Goal: Book appointment/travel/reservation

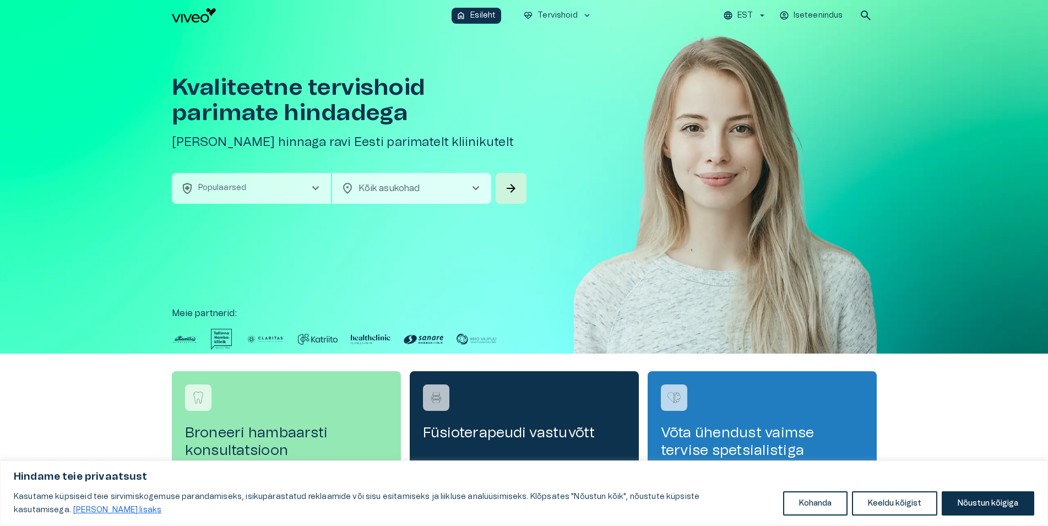
click at [317, 186] on span "chevron_right" at bounding box center [315, 188] width 13 height 13
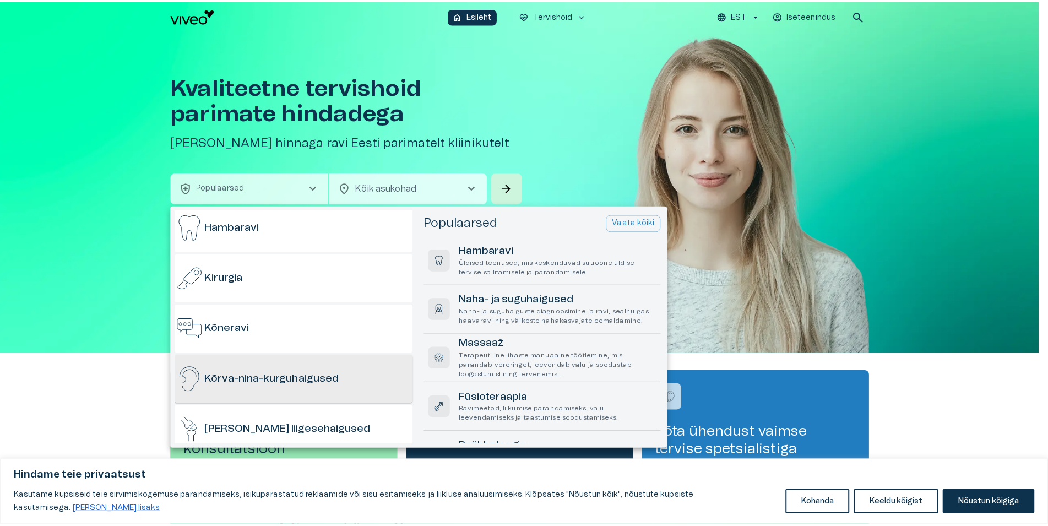
scroll to position [211, 0]
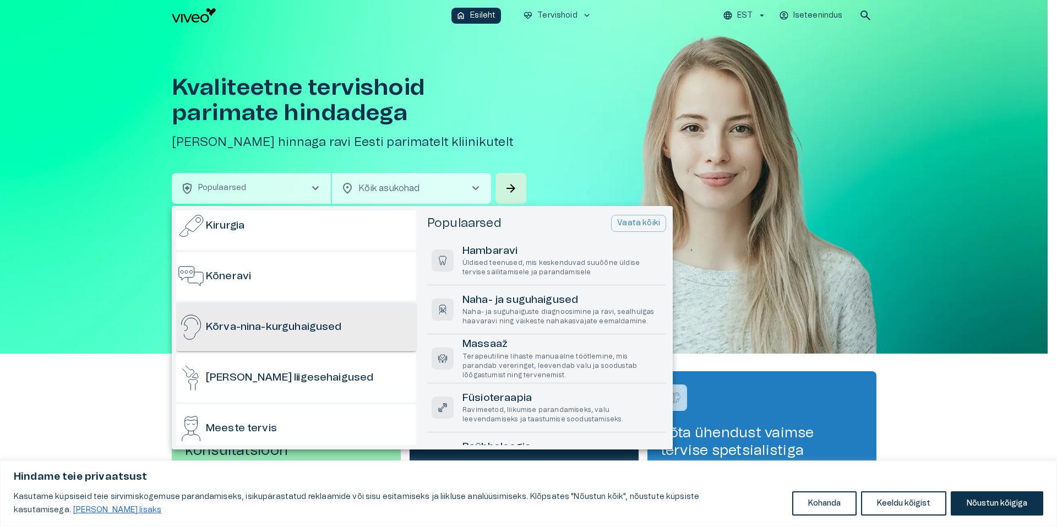
click at [324, 328] on h6 "Kõrva-nina-kurguhaigused" at bounding box center [274, 327] width 136 height 15
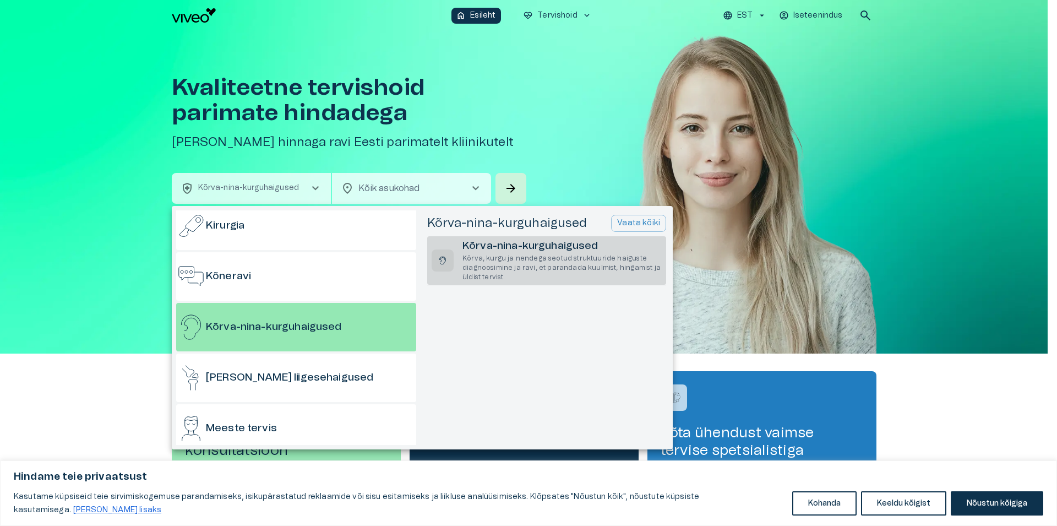
click at [509, 254] on h6 "Kõrva-nina-kurguhaigused" at bounding box center [562, 246] width 199 height 15
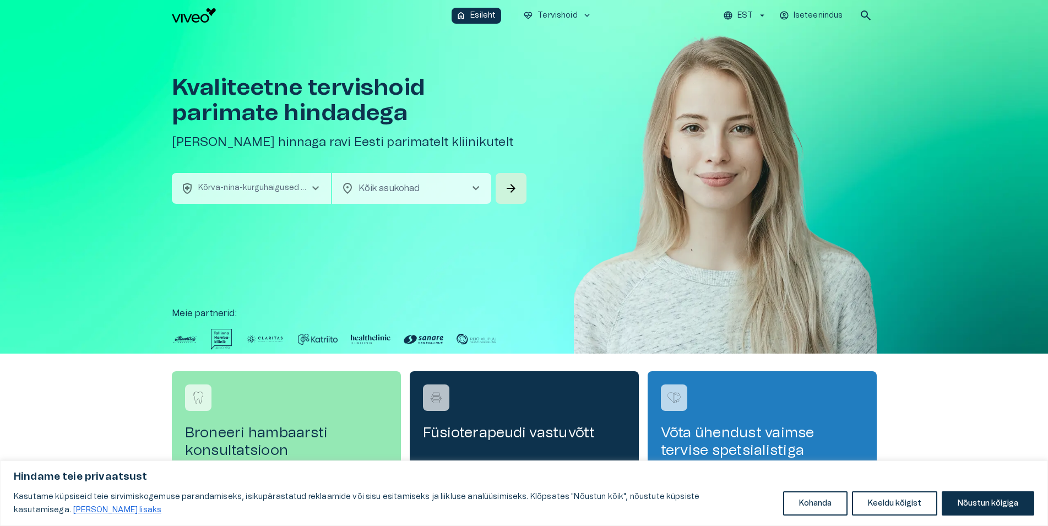
click at [473, 182] on span "chevron_right" at bounding box center [475, 188] width 13 height 13
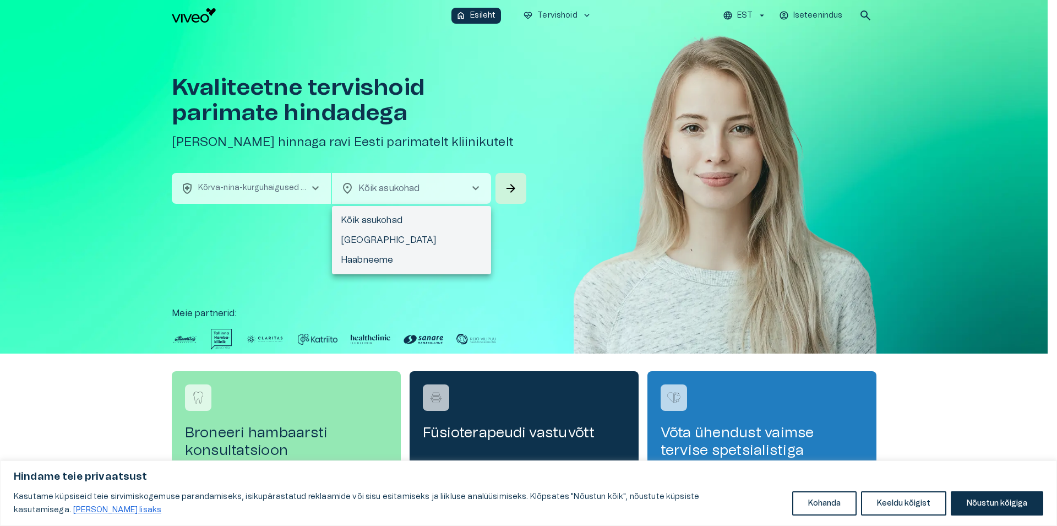
click at [390, 243] on li "[GEOGRAPHIC_DATA]" at bounding box center [411, 240] width 159 height 20
type input "**********"
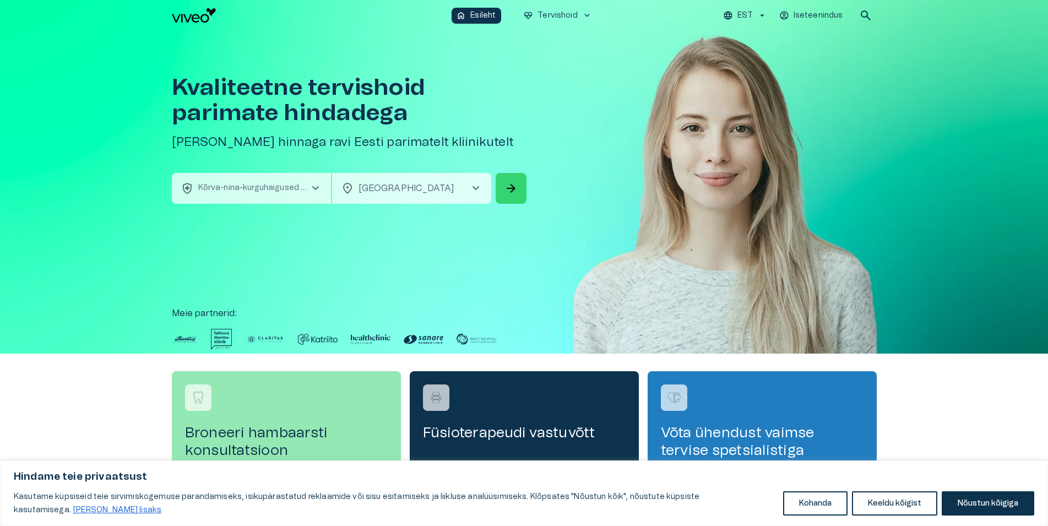
click at [513, 184] on span "arrow_forward" at bounding box center [510, 188] width 13 height 13
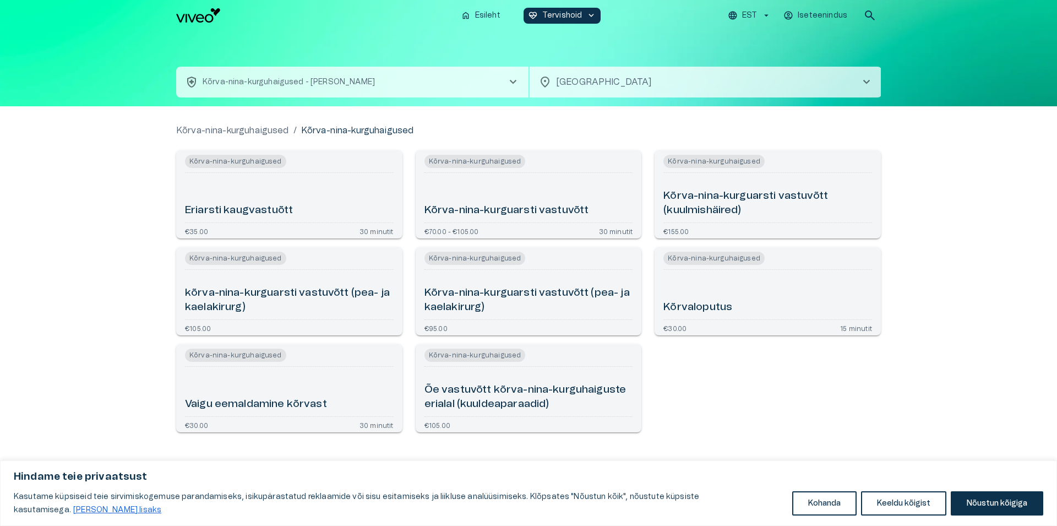
click at [259, 210] on h6 "Eriarsti kaugvastuõtt" at bounding box center [239, 210] width 108 height 15
type input "**********"
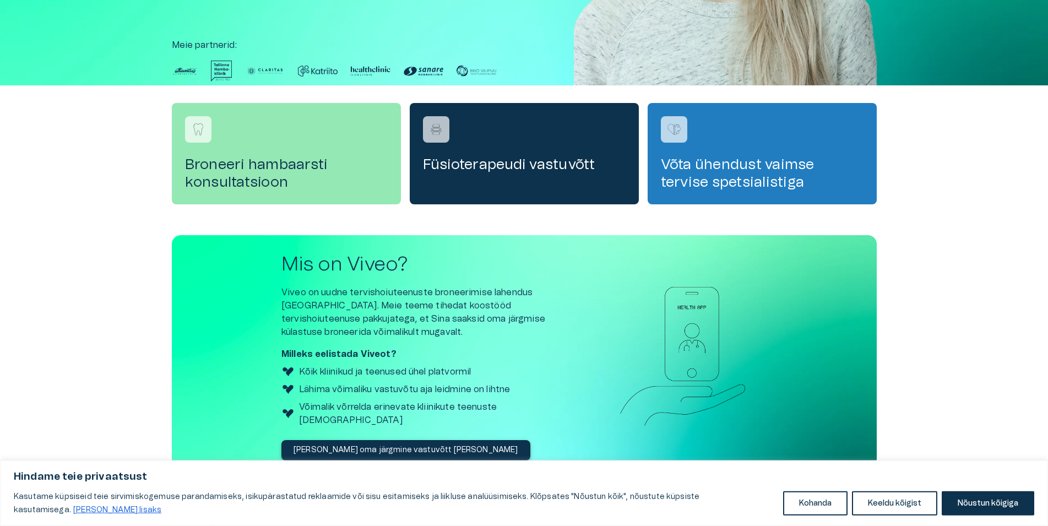
scroll to position [287, 0]
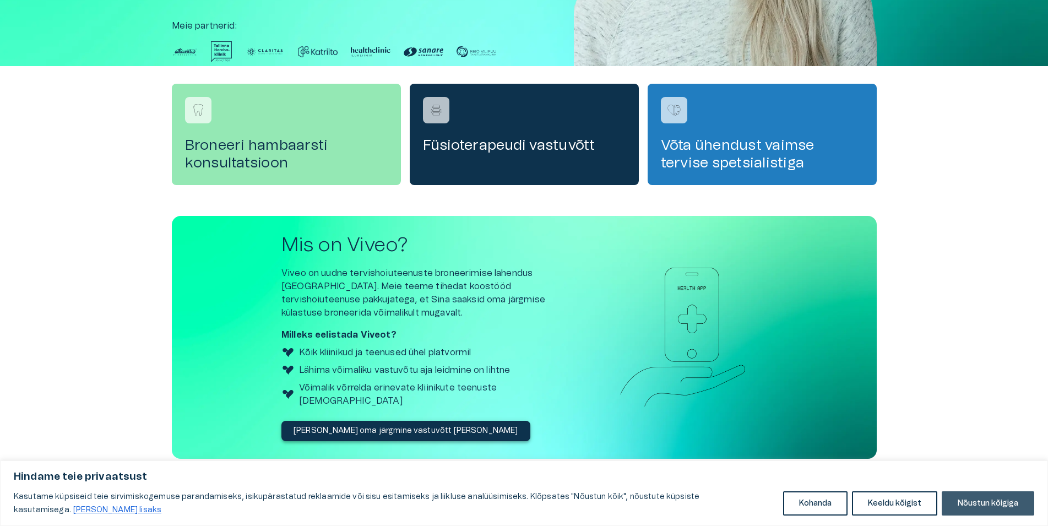
click at [992, 507] on button "Nõustun kõigiga" at bounding box center [988, 503] width 93 height 24
